Goal: Navigation & Orientation: Find specific page/section

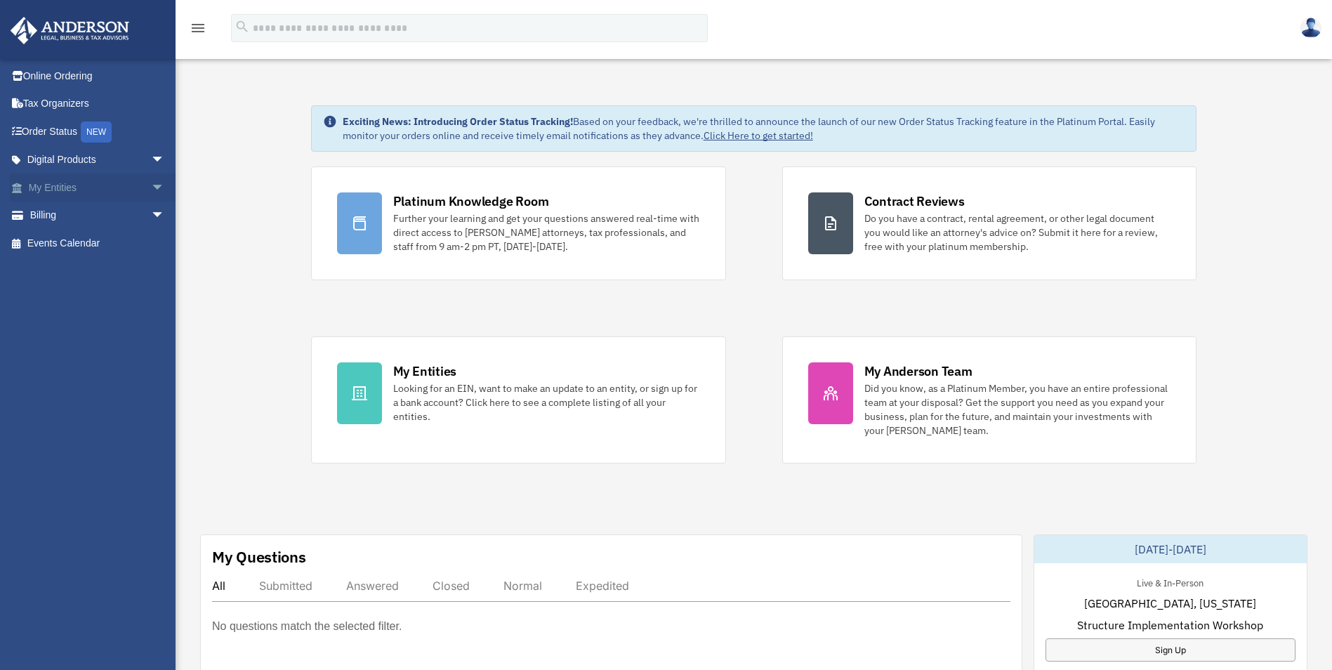
click at [151, 184] on span "arrow_drop_down" at bounding box center [165, 187] width 28 height 29
click at [151, 188] on span "arrow_drop_down" at bounding box center [165, 187] width 28 height 29
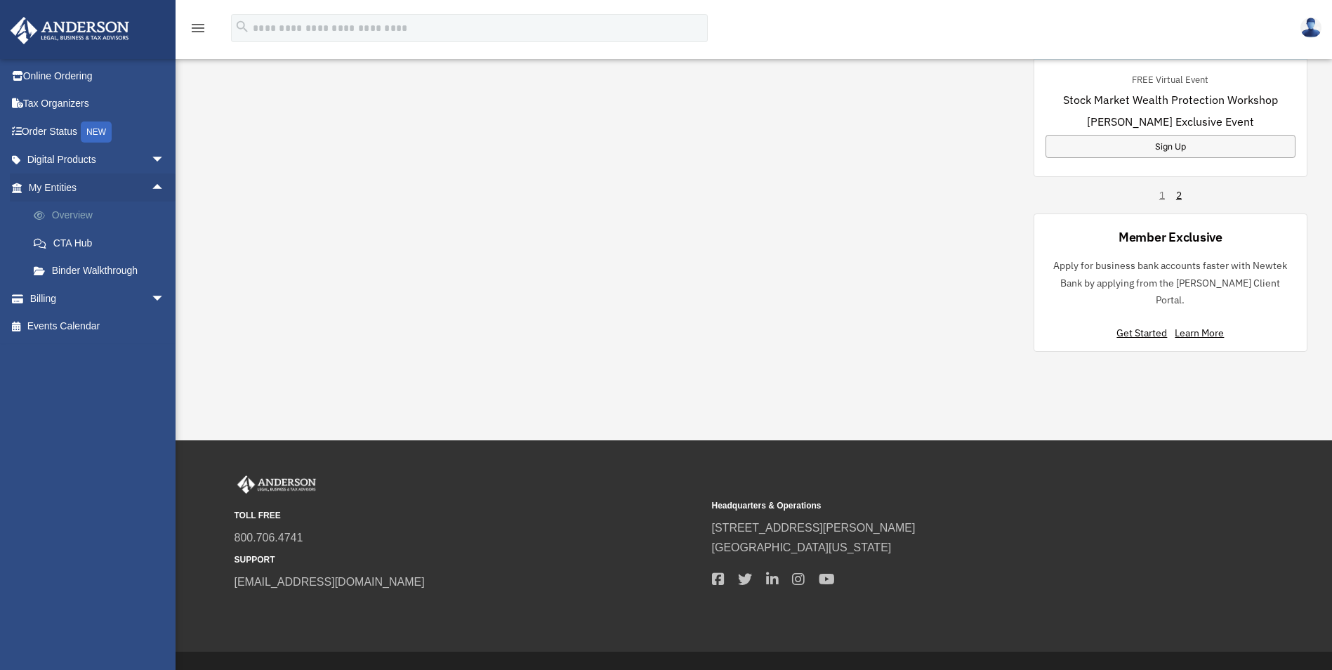
scroll to position [992, 0]
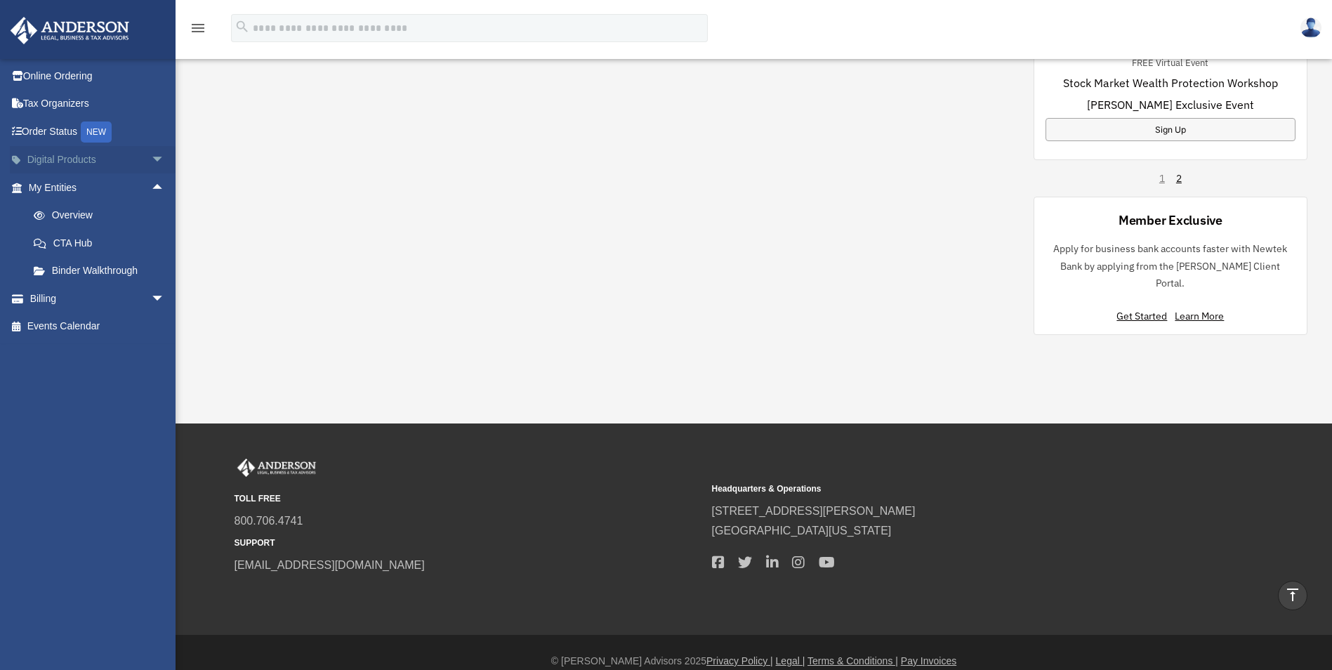
click at [151, 162] on span "arrow_drop_down" at bounding box center [165, 160] width 28 height 29
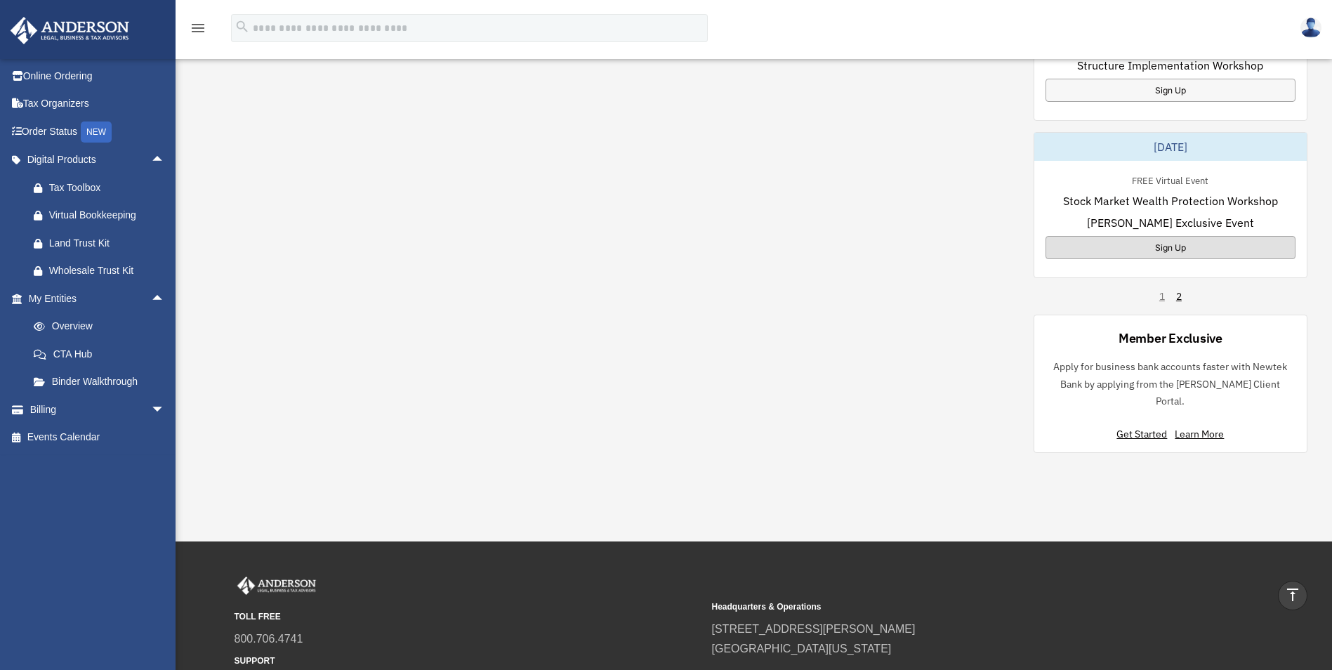
scroll to position [852, 0]
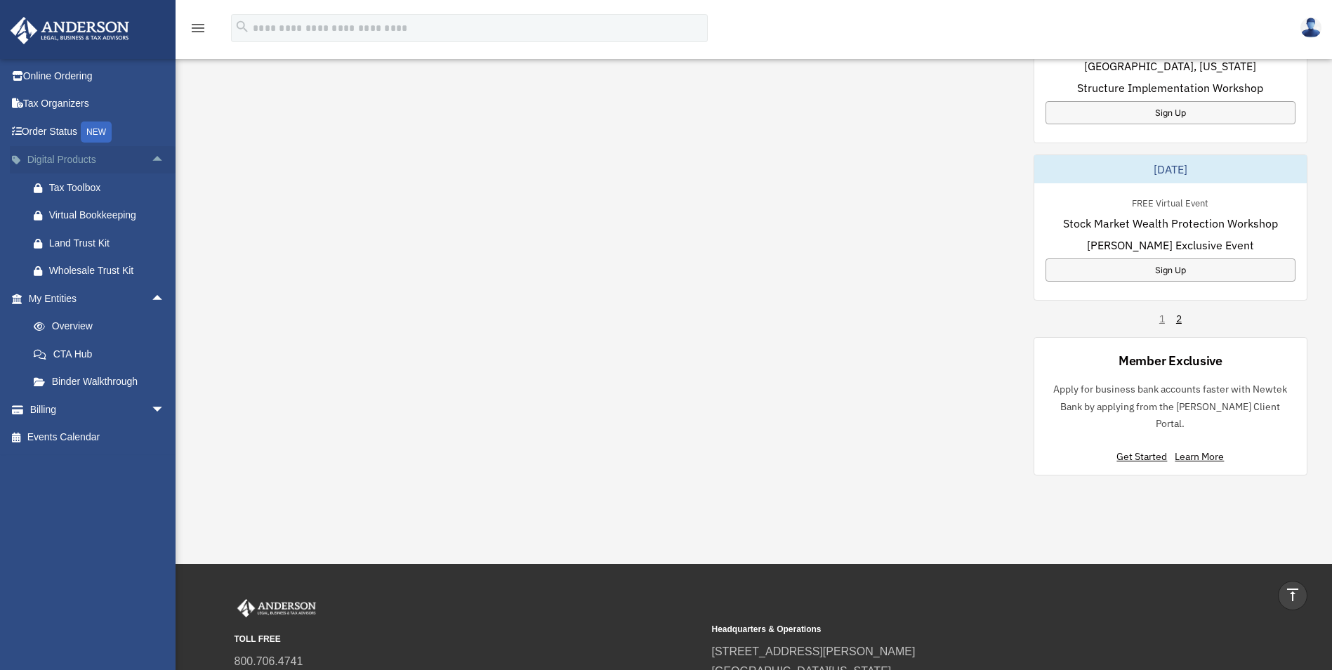
click at [151, 158] on span "arrow_drop_up" at bounding box center [165, 160] width 28 height 29
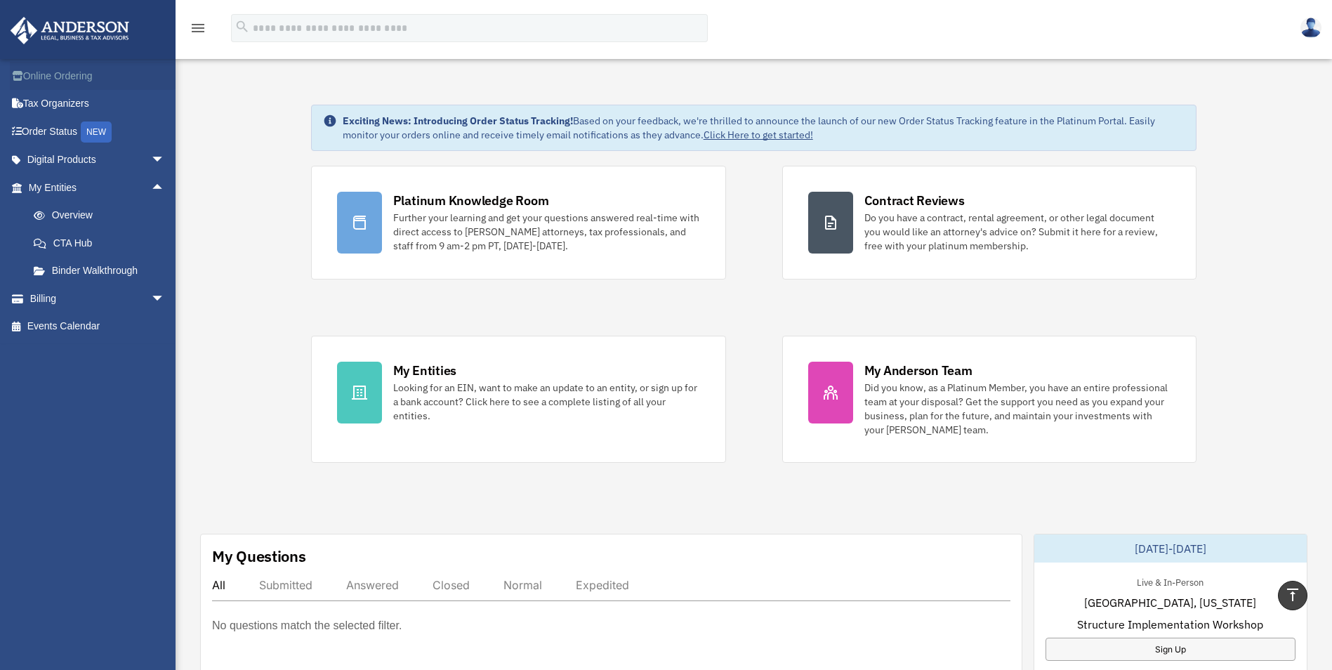
scroll to position [0, 0]
click at [197, 32] on icon "menu" at bounding box center [198, 28] width 17 height 17
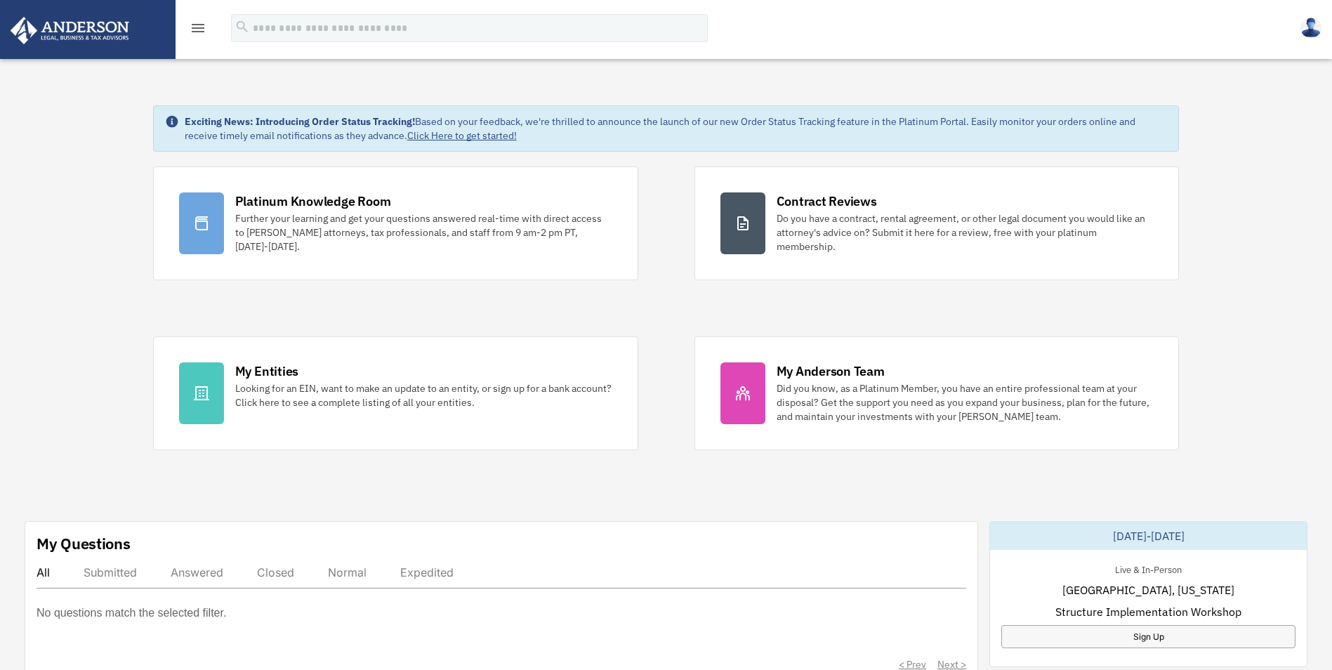
click at [114, 570] on div "Submitted" at bounding box center [110, 572] width 53 height 14
click at [86, 41] on img at bounding box center [69, 30] width 127 height 27
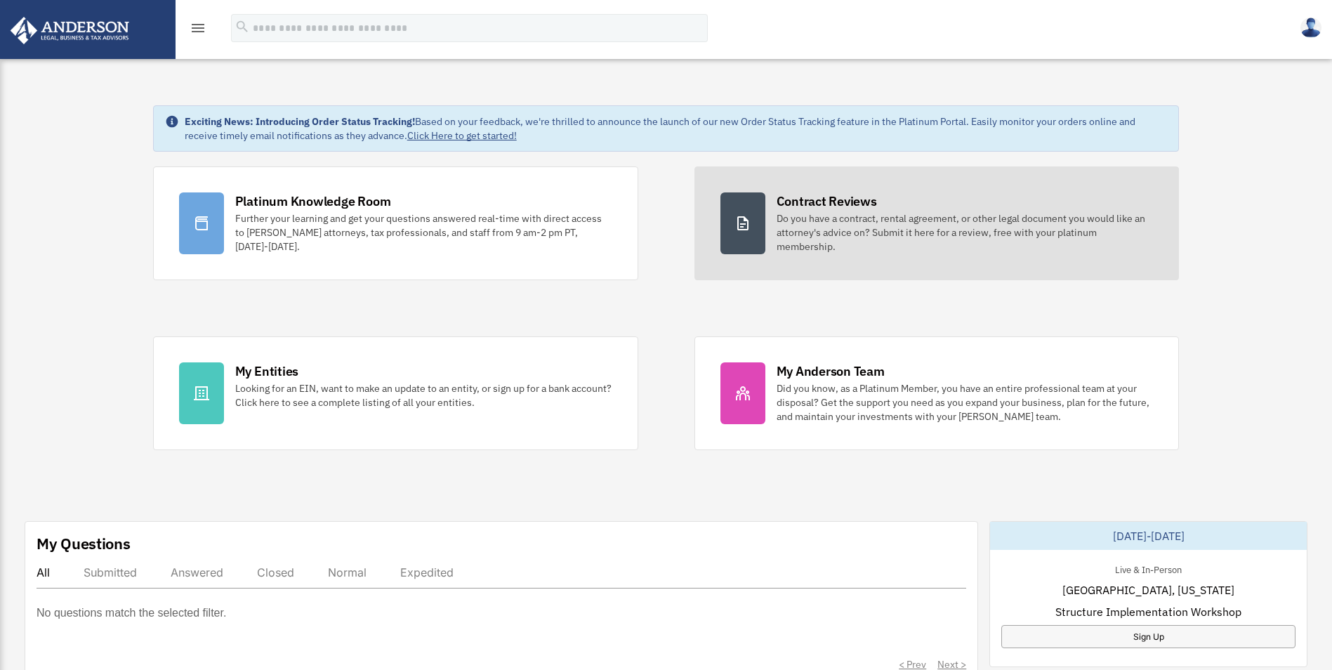
click at [813, 204] on div "Contract Reviews" at bounding box center [827, 201] width 100 height 18
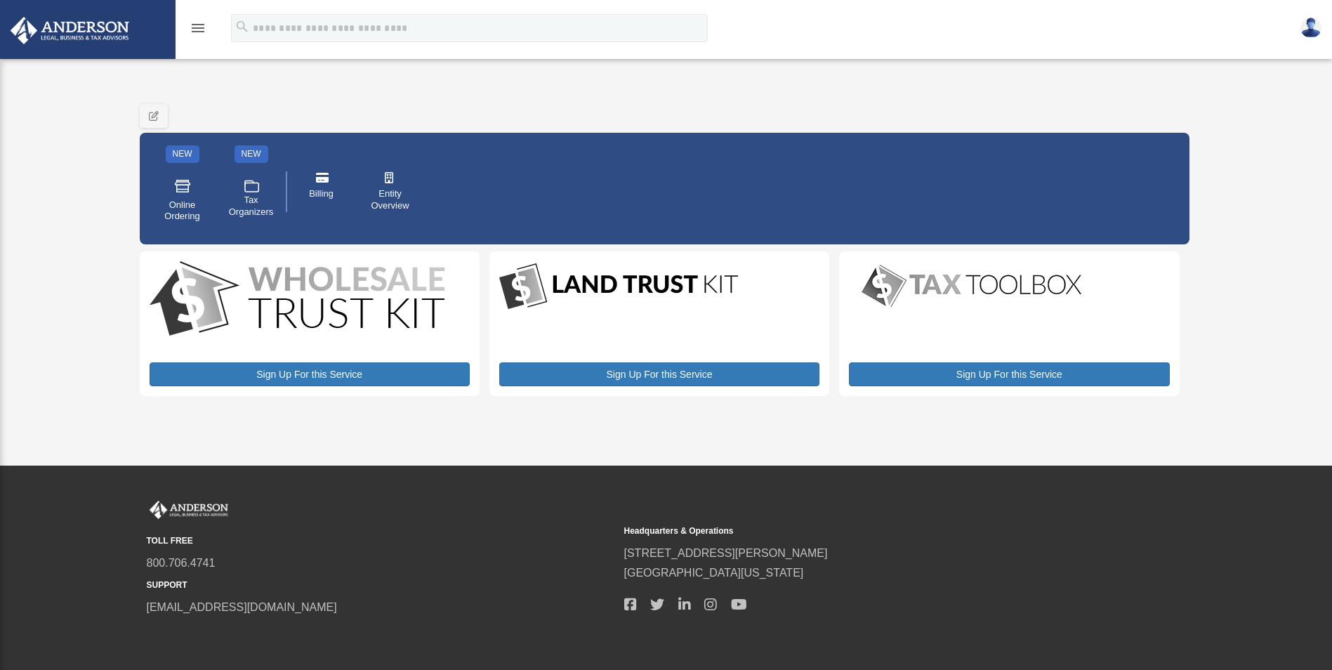
click at [72, 41] on img at bounding box center [69, 30] width 127 height 27
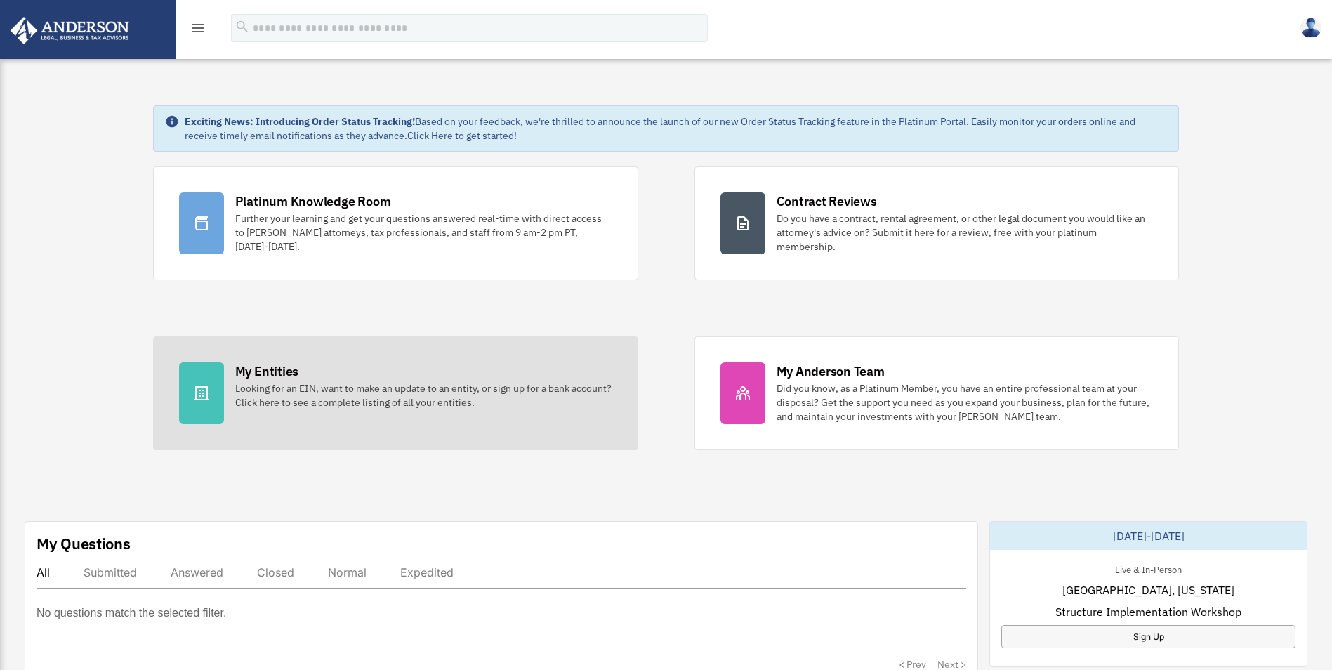
click at [265, 369] on div "My Entities" at bounding box center [266, 371] width 63 height 18
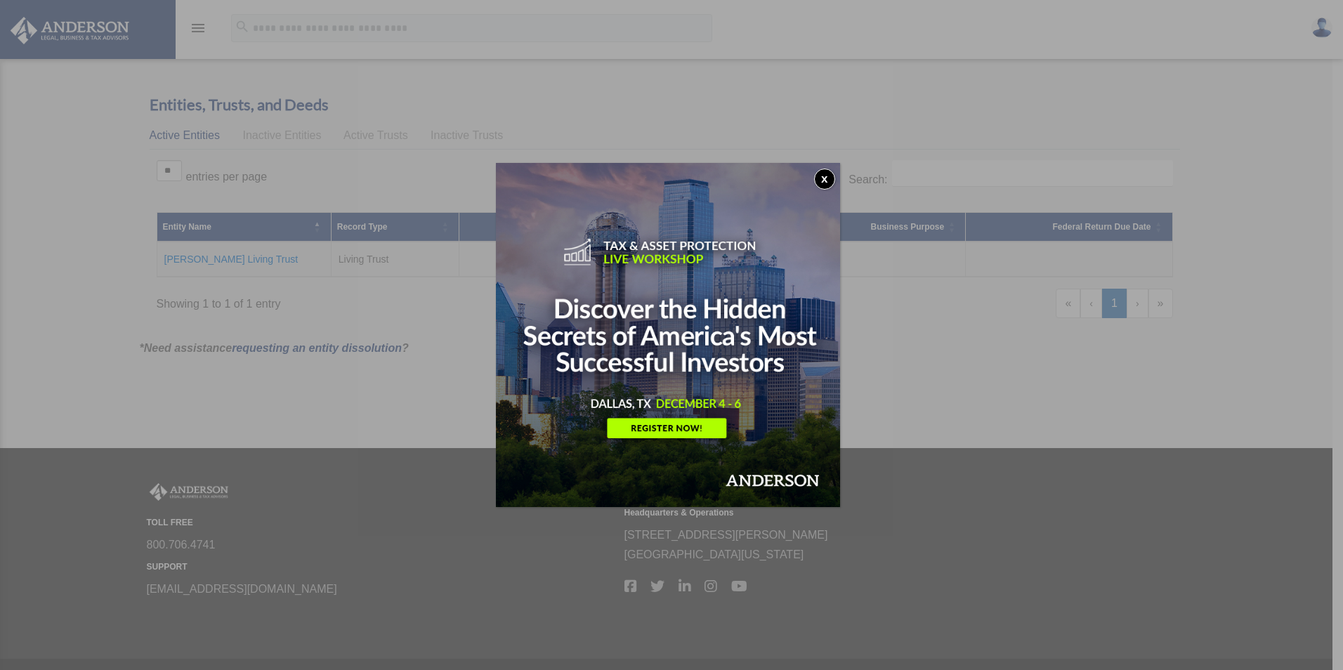
click at [910, 382] on div "x" at bounding box center [671, 335] width 1343 height 670
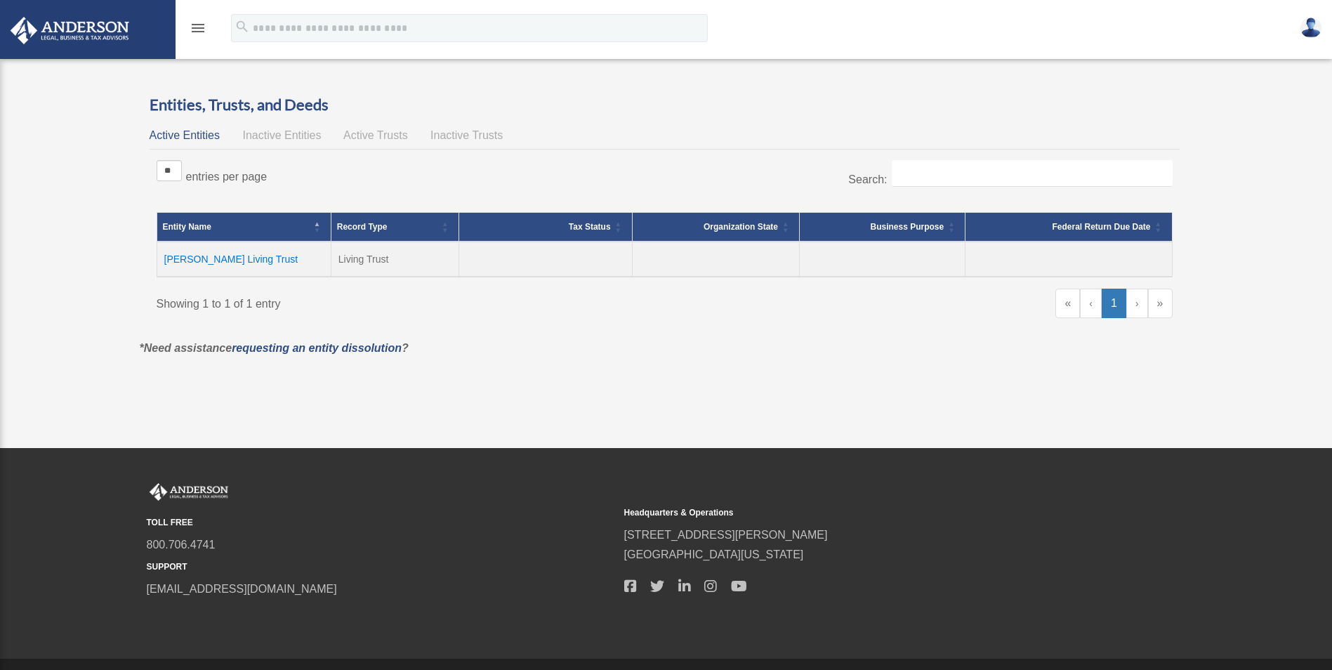
click at [199, 261] on td "[PERSON_NAME] Living Trust" at bounding box center [244, 259] width 174 height 35
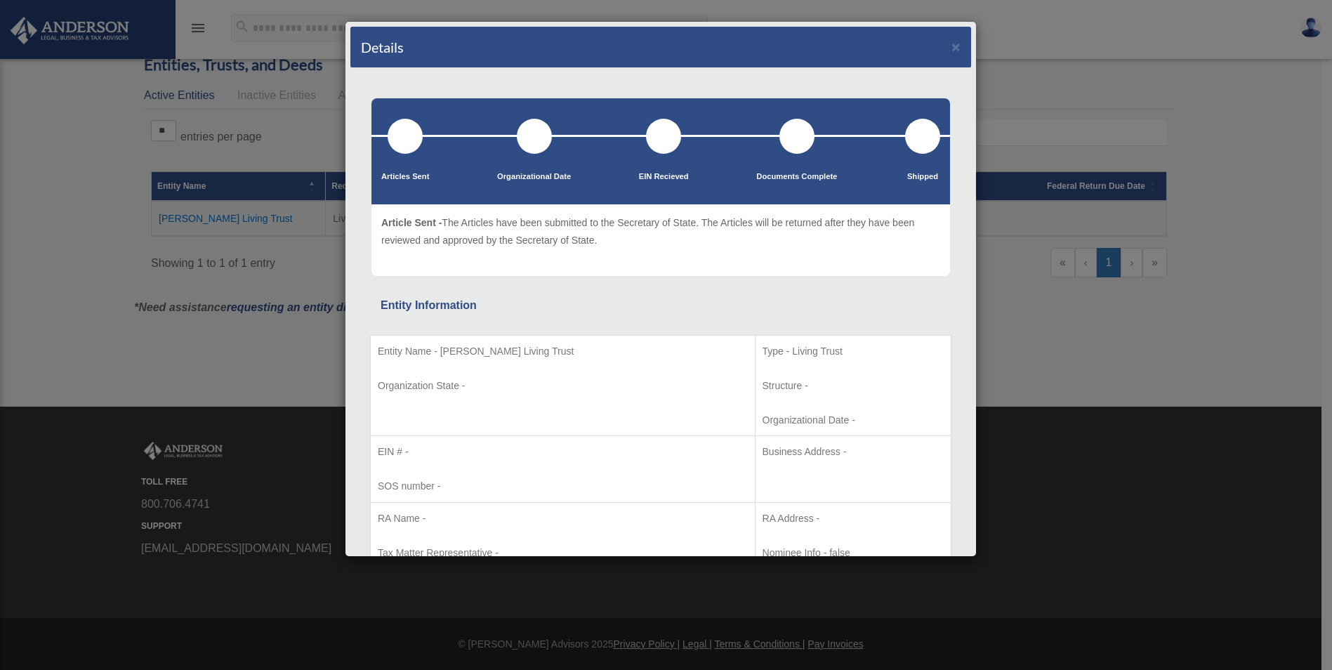
click at [70, 254] on div "Details × Articles Sent Organizational Date" at bounding box center [666, 335] width 1332 height 670
